Goal: Entertainment & Leisure: Consume media (video, audio)

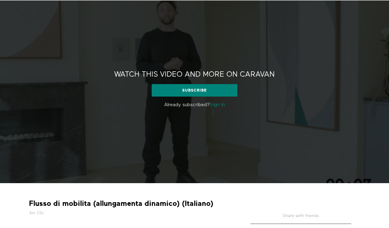
scroll to position [26, 0]
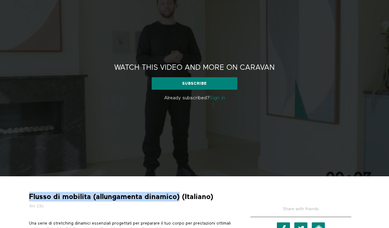
drag, startPoint x: 180, startPoint y: 198, endPoint x: 12, endPoint y: 199, distance: 167.0
copy strong "Flusso di mobilita (allungamenta dinamico)"
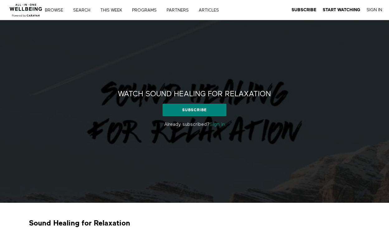
scroll to position [56, 0]
